Goal: Task Accomplishment & Management: Complete application form

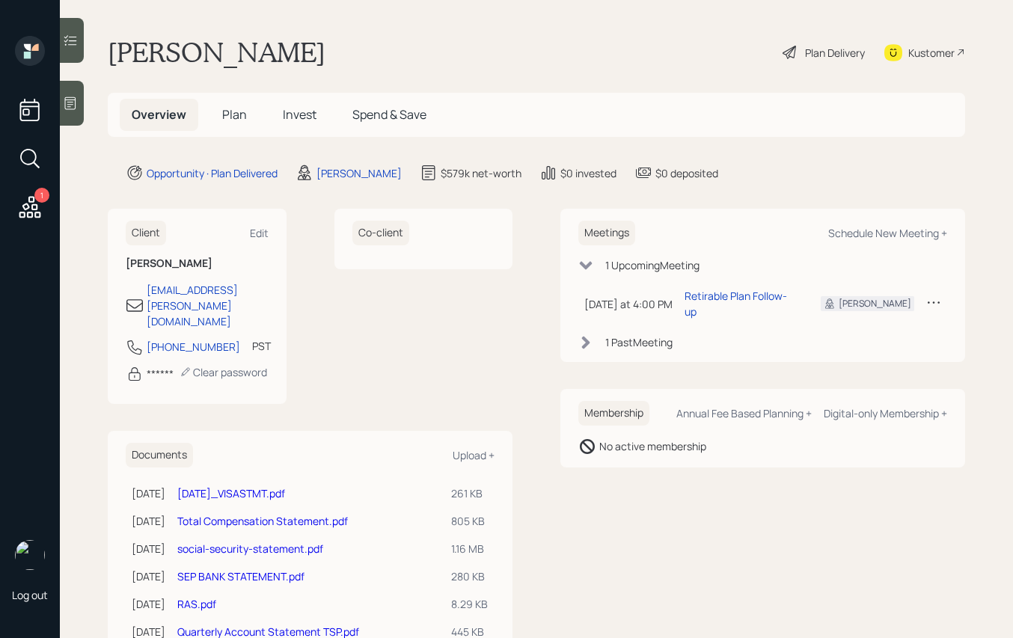
click at [285, 486] on link "[DATE]_VISASTMT.pdf" at bounding box center [231, 493] width 108 height 14
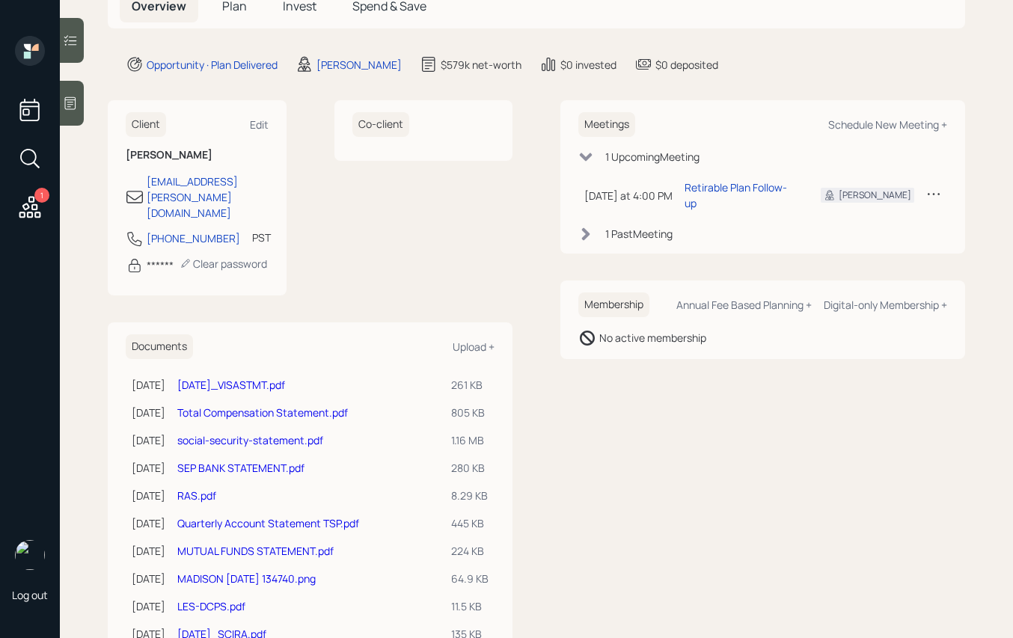
scroll to position [165, 0]
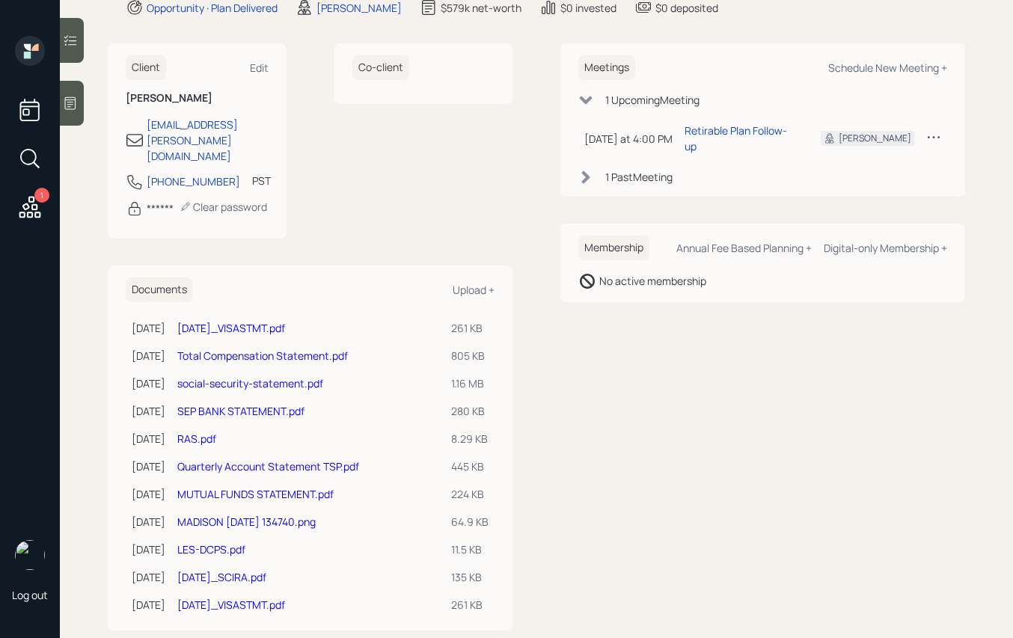
click at [206, 432] on link "RAS.pdf" at bounding box center [196, 439] width 39 height 14
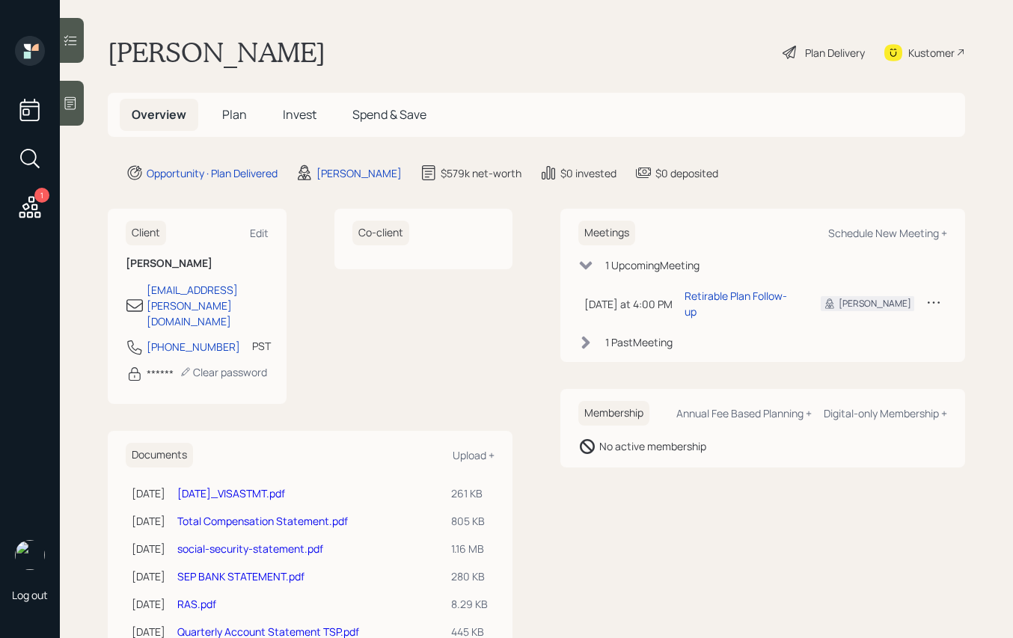
click at [805, 57] on div "Plan Delivery" at bounding box center [835, 53] width 60 height 16
click at [809, 64] on div "Plan Delivery" at bounding box center [823, 52] width 85 height 33
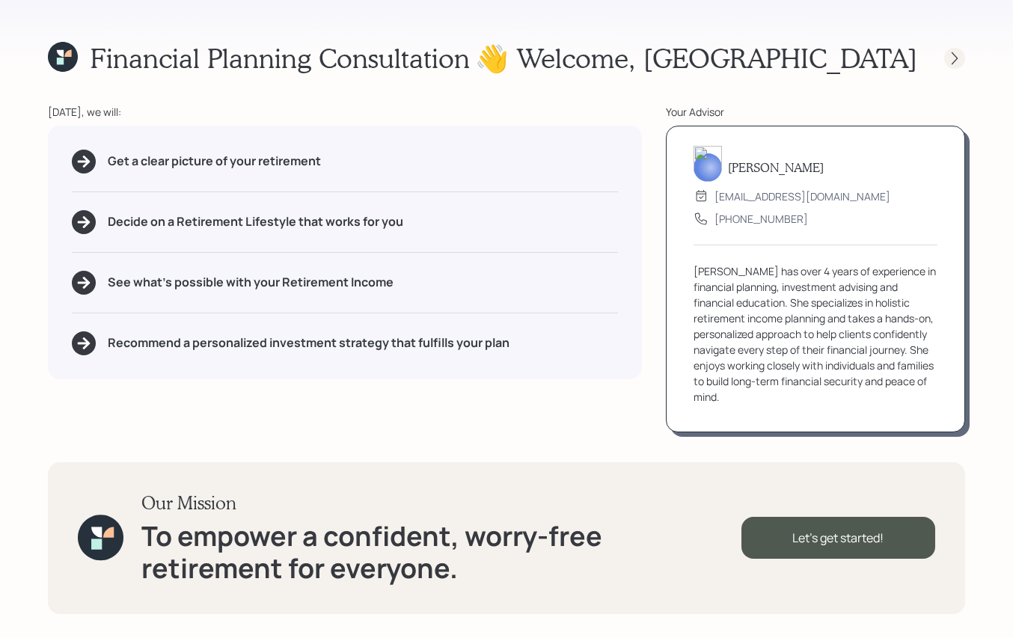
click at [947, 53] on icon at bounding box center [954, 58] width 15 height 15
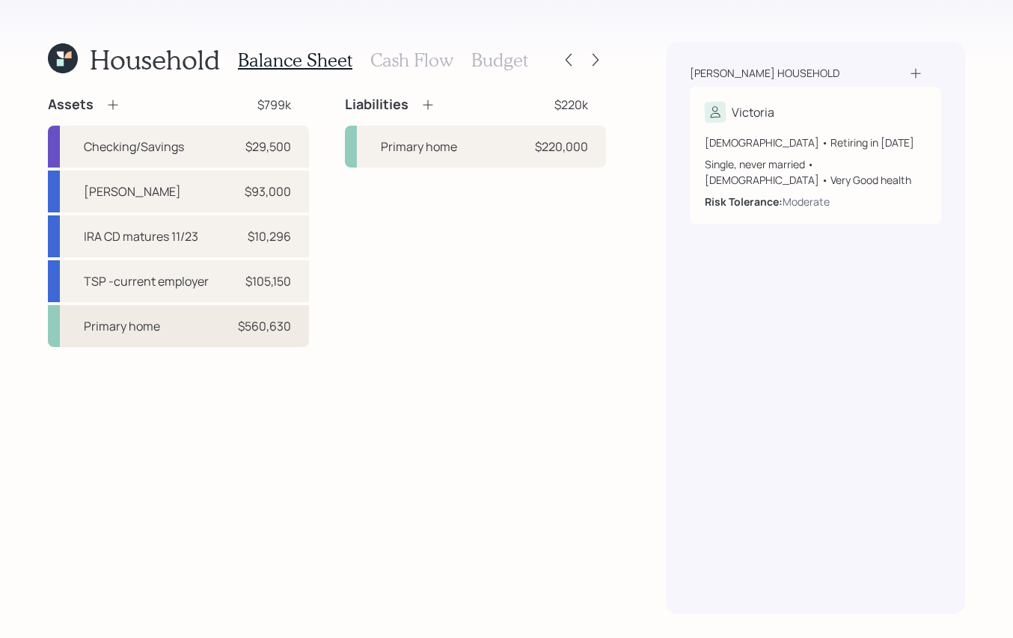
click at [120, 324] on div "Primary home" at bounding box center [122, 326] width 76 height 18
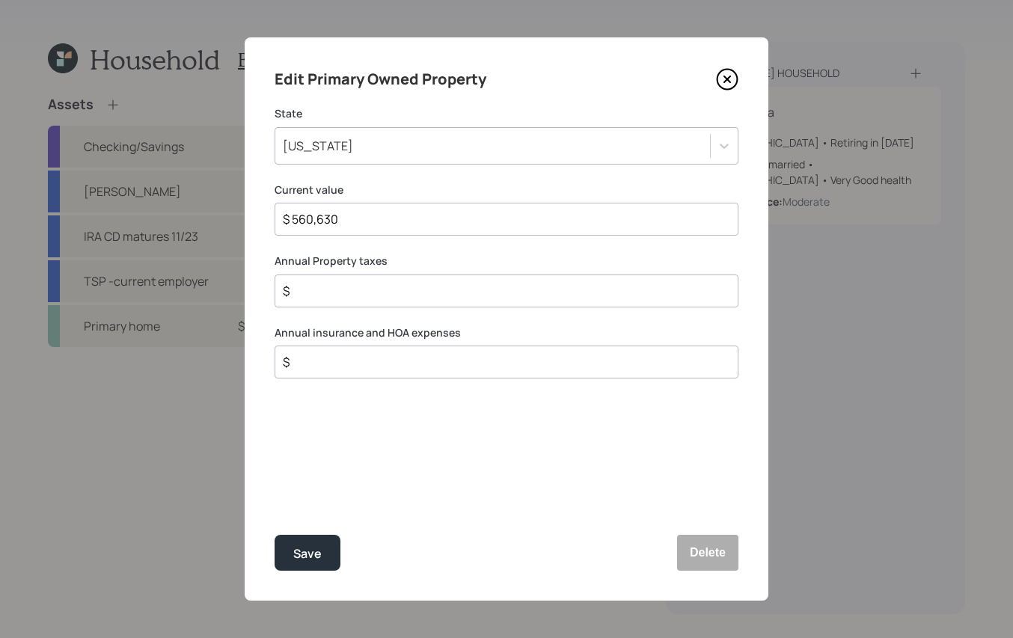
click at [742, 73] on div "Edit Primary Owned Property State Washington Current value $ 560,630 Annual Pro…" at bounding box center [507, 318] width 524 height 563
click at [732, 77] on icon at bounding box center [727, 79] width 22 height 22
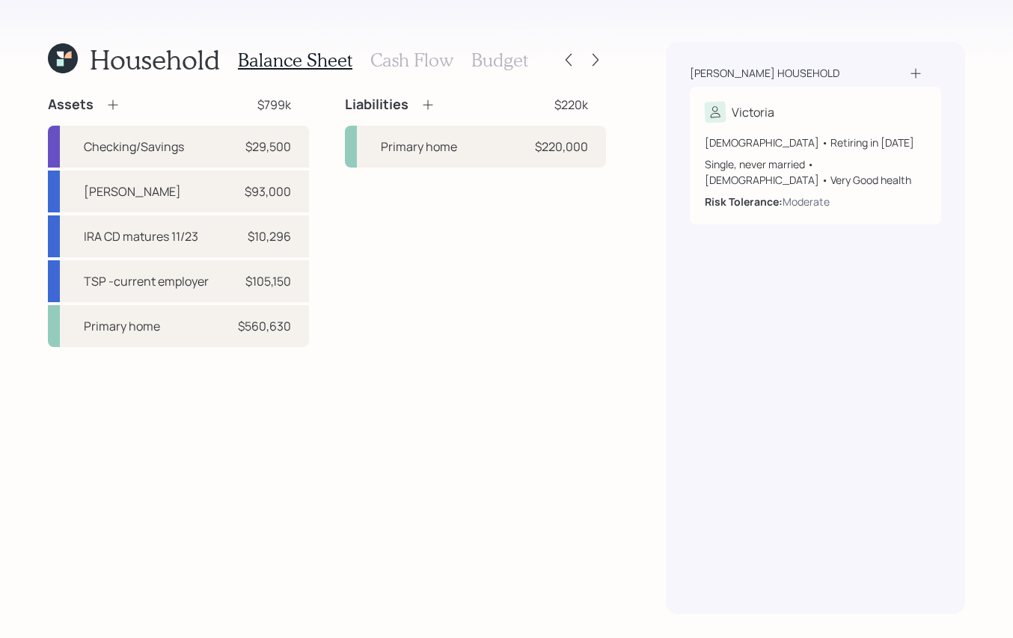
click at [514, 355] on div "Assets $799k Checking/Savings $29,500 Roth IRA $93,000 IRA CD matures 11/23 $10…" at bounding box center [327, 355] width 558 height 518
